Goal: Task Accomplishment & Management: Use online tool/utility

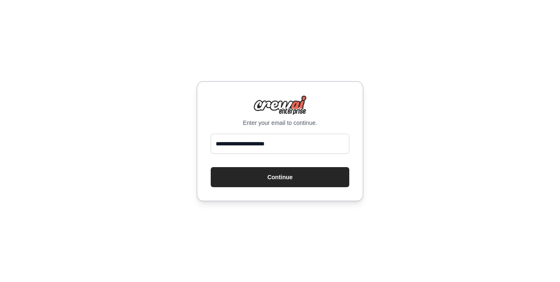
type input "**********"
click at [211, 167] on button "Continue" at bounding box center [280, 177] width 139 height 20
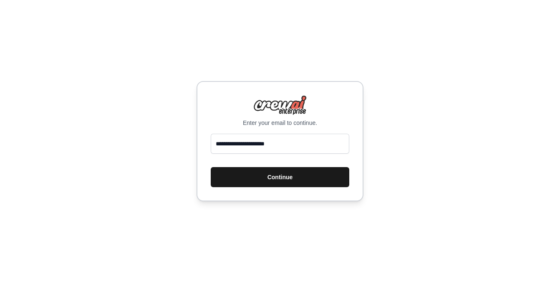
click at [286, 177] on button "Continue" at bounding box center [280, 177] width 139 height 20
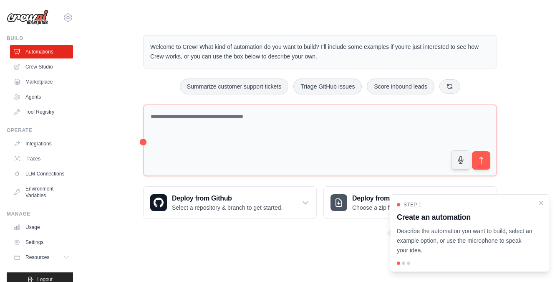
scroll to position [152, 0]
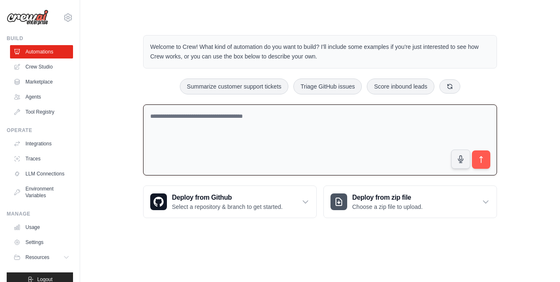
click at [288, 134] on textarea at bounding box center [320, 139] width 354 height 71
type textarea "**********"
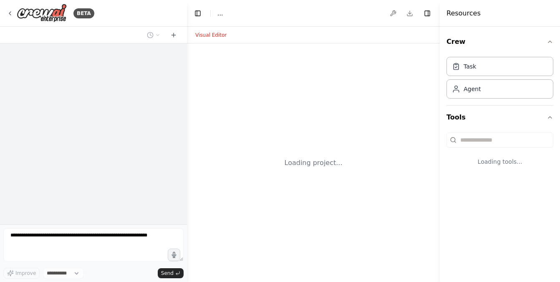
select select "****"
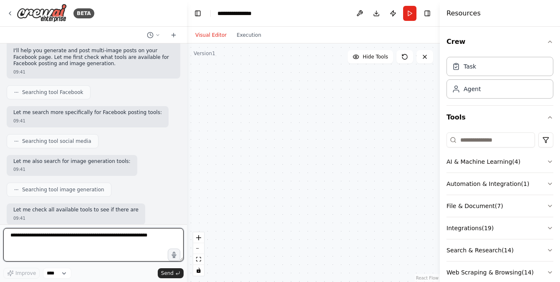
scroll to position [62, 0]
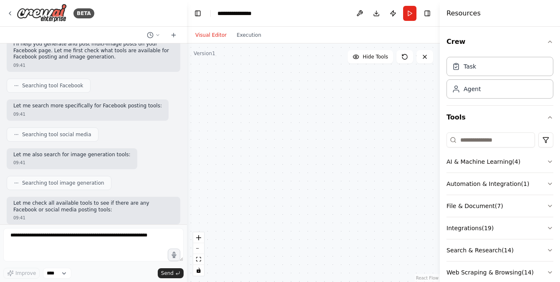
click at [258, 183] on div at bounding box center [313, 162] width 253 height 238
drag, startPoint x: 314, startPoint y: 136, endPoint x: 330, endPoint y: 125, distance: 19.8
click at [330, 125] on div at bounding box center [313, 162] width 253 height 238
drag, startPoint x: 328, startPoint y: 122, endPoint x: 320, endPoint y: 128, distance: 9.6
click at [320, 128] on div at bounding box center [313, 162] width 253 height 238
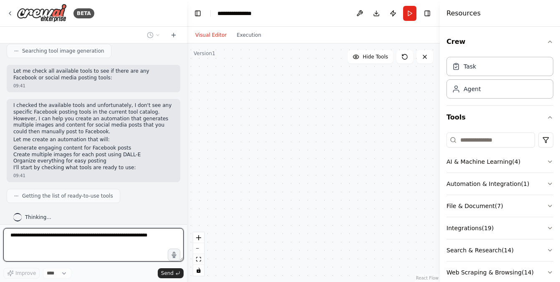
scroll to position [200, 0]
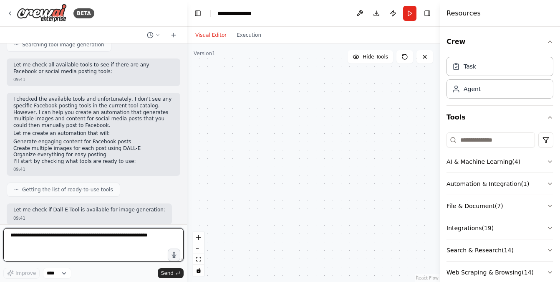
click at [110, 246] on textarea at bounding box center [93, 244] width 180 height 33
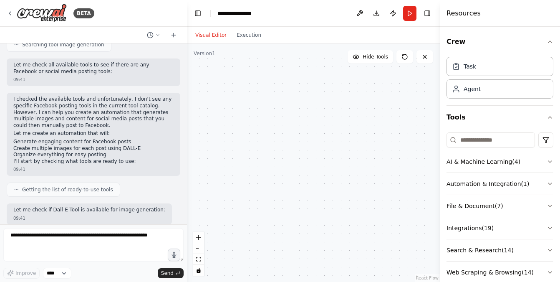
click at [120, 207] on p "Let me check if Dall-E Tool is available for image generation:" at bounding box center [89, 210] width 152 height 7
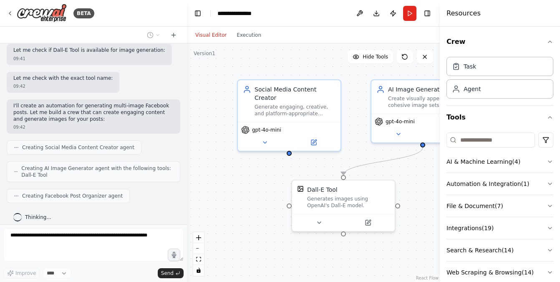
scroll to position [408, 0]
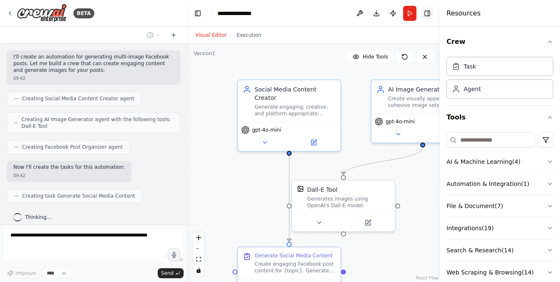
click at [427, 15] on button "Toggle Right Sidebar" at bounding box center [428, 14] width 12 height 12
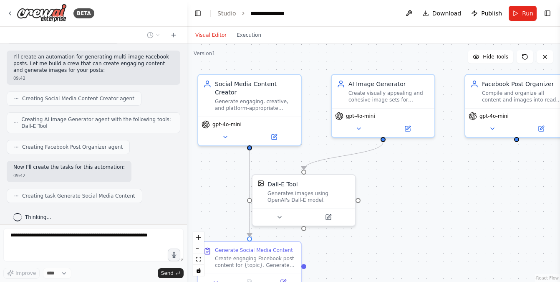
drag, startPoint x: 439, startPoint y: 201, endPoint x: 400, endPoint y: 196, distance: 40.0
click at [400, 196] on div ".deletable-edge-delete-btn { width: 20px; height: 20px; border: 0px solid #ffff…" at bounding box center [373, 162] width 373 height 238
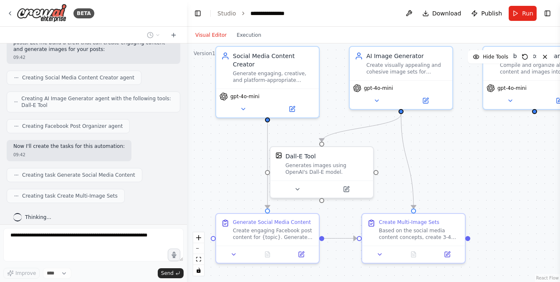
drag, startPoint x: 440, startPoint y: 198, endPoint x: 458, endPoint y: 170, distance: 33.2
click at [458, 170] on div ".deletable-edge-delete-btn { width: 20px; height: 20px; border: 0px solid #ffff…" at bounding box center [373, 162] width 373 height 238
